Goal: Communication & Community: Connect with others

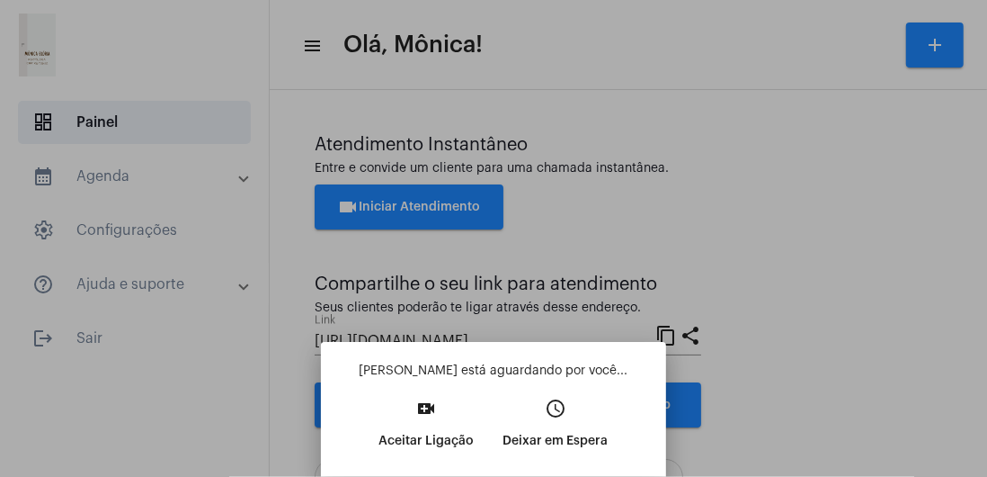
click at [433, 419] on mat-icon "video_call" at bounding box center [427, 408] width 22 height 22
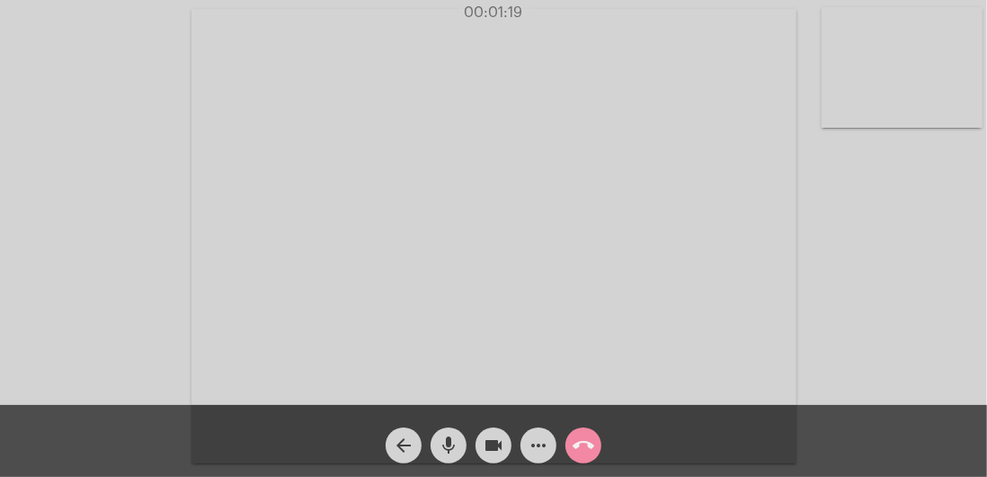
click at [905, 92] on video at bounding box center [902, 67] width 161 height 121
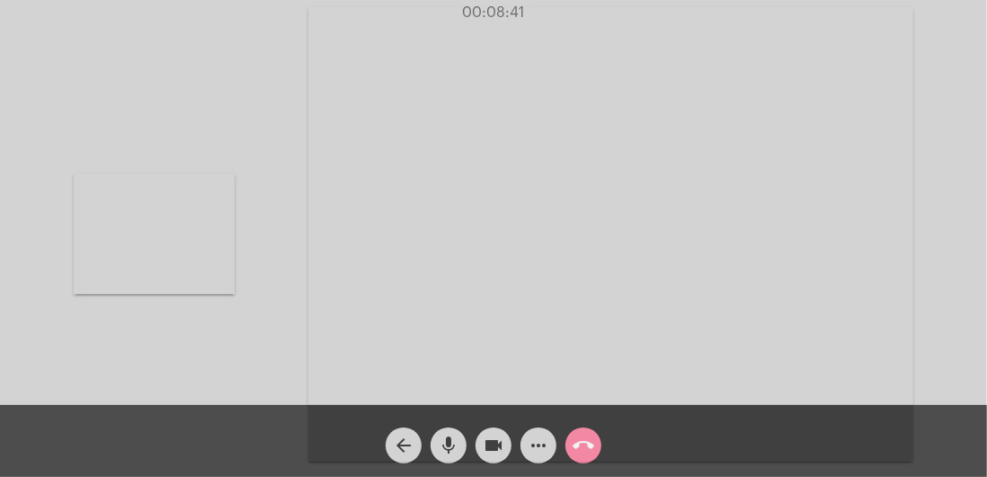
click at [179, 245] on video at bounding box center [154, 234] width 161 height 121
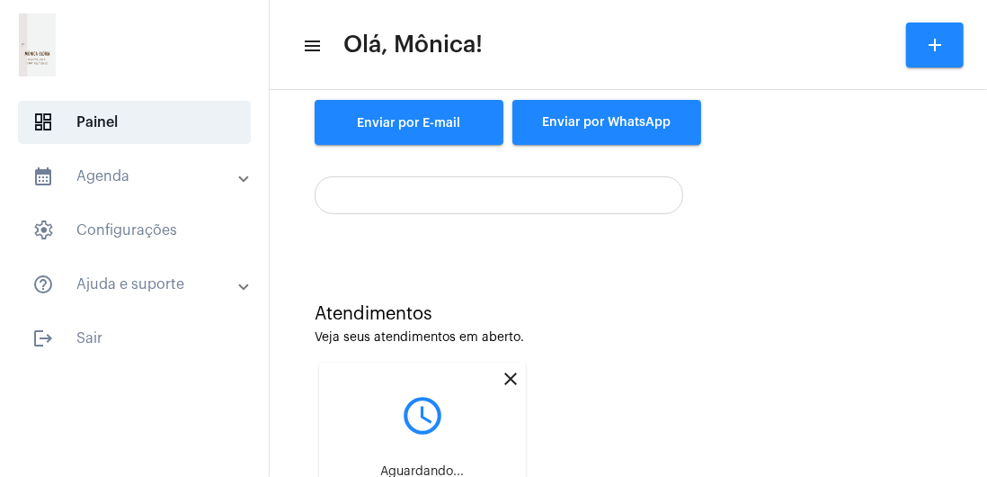
scroll to position [425, 0]
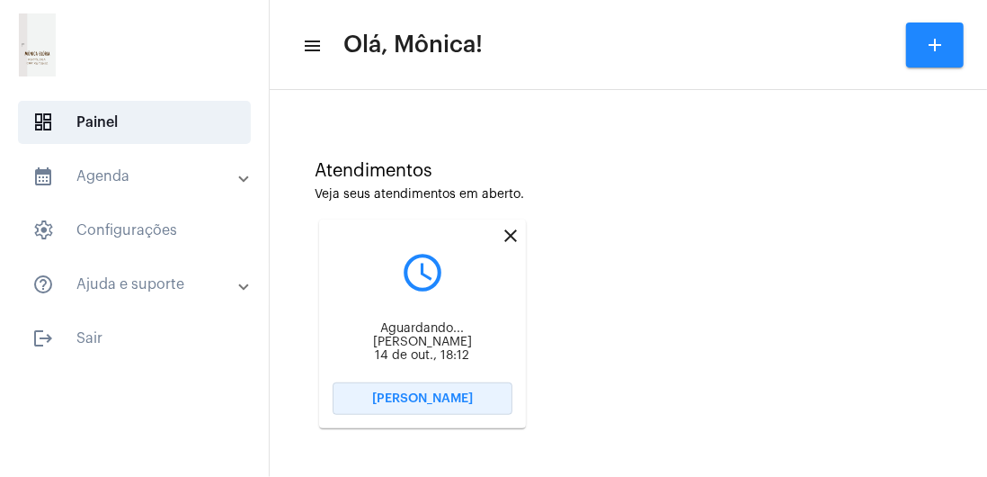
click at [389, 397] on span "[PERSON_NAME]" at bounding box center [422, 398] width 101 height 13
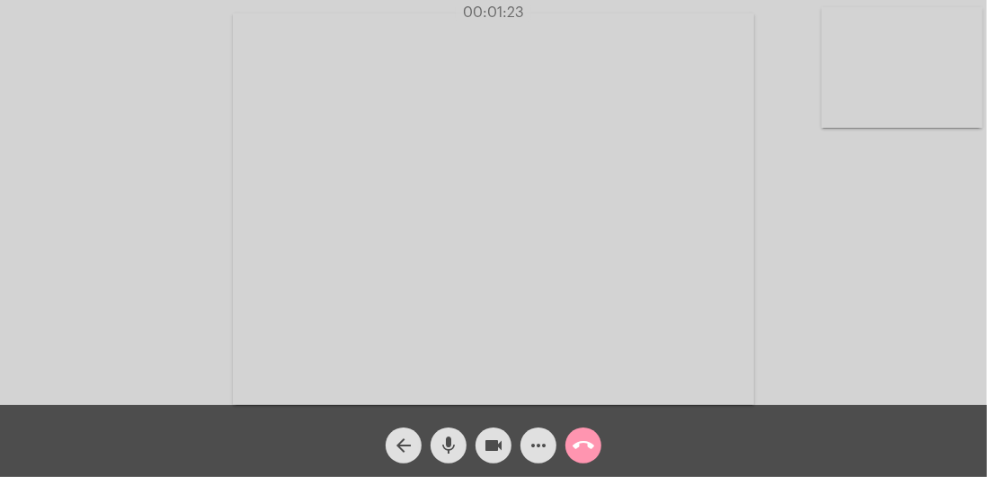
click at [912, 106] on video at bounding box center [902, 67] width 161 height 121
click at [157, 220] on video at bounding box center [182, 207] width 161 height 121
